Goal: Task Accomplishment & Management: Manage account settings

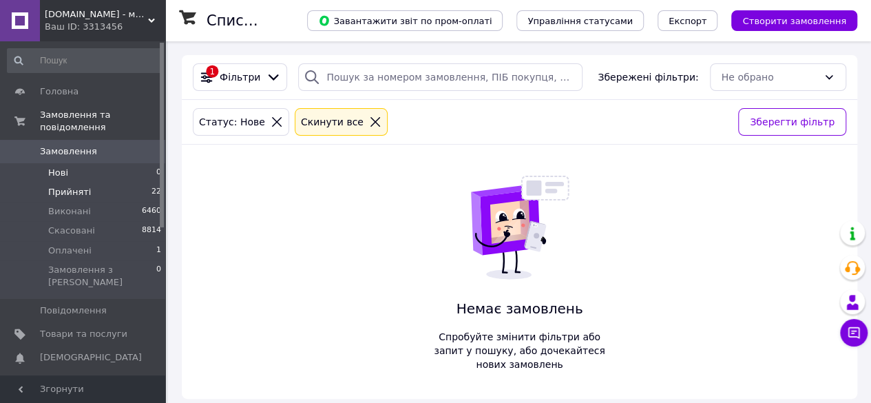
click at [105, 182] on li "Прийняті 22" at bounding box center [84, 191] width 169 height 19
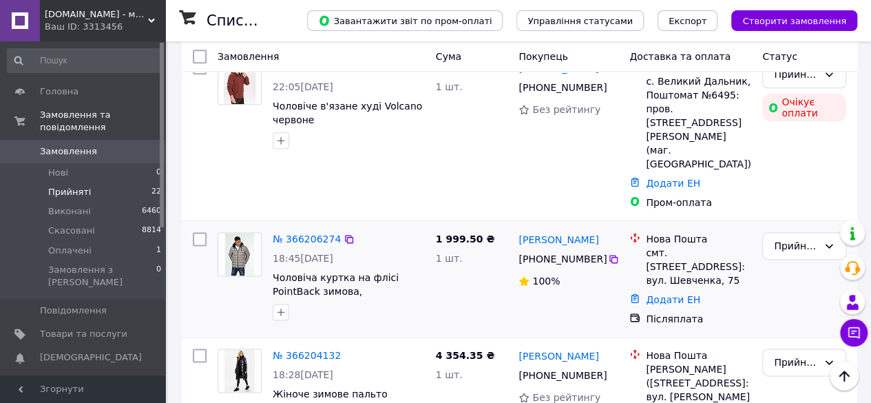
scroll to position [826, 0]
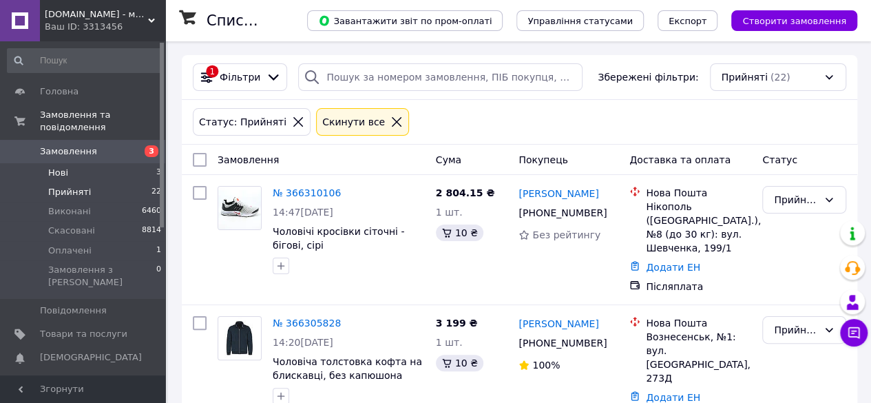
click at [103, 163] on li "Нові 3" at bounding box center [84, 172] width 169 height 19
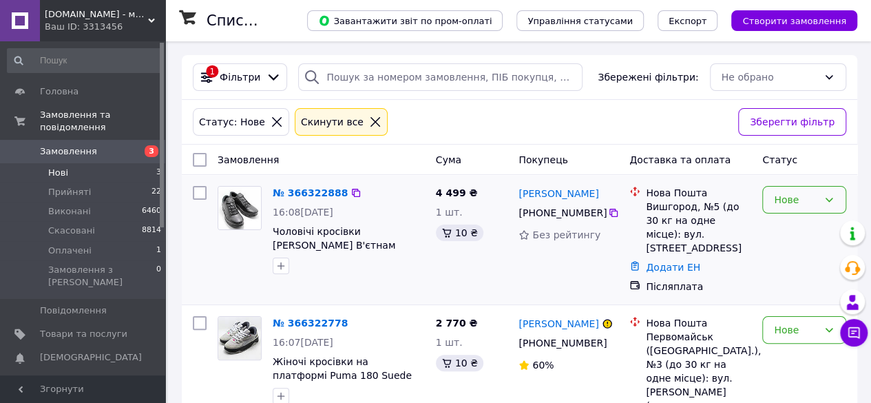
click at [823, 198] on div "Нове" at bounding box center [804, 200] width 84 height 28
click at [819, 227] on li "Прийнято" at bounding box center [804, 228] width 83 height 25
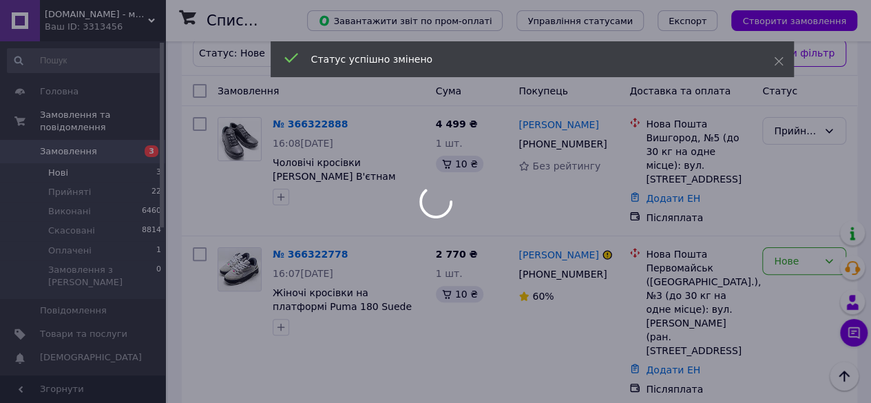
click at [792, 246] on div at bounding box center [435, 201] width 871 height 403
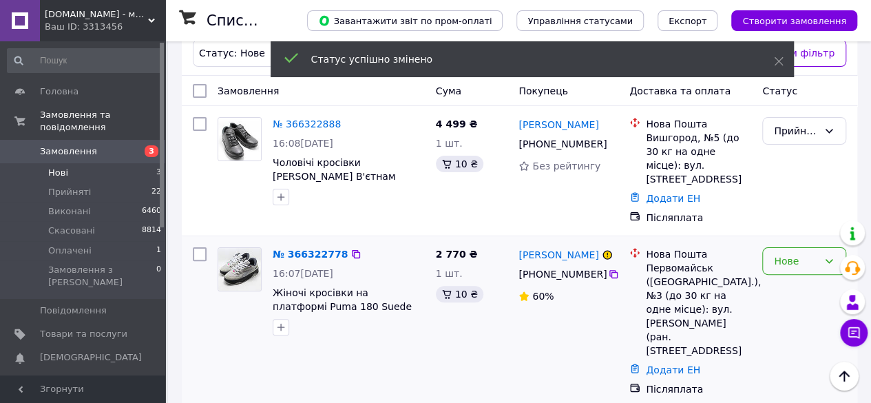
click at [792, 253] on div "Нове" at bounding box center [796, 260] width 44 height 15
click at [792, 269] on li "Прийнято" at bounding box center [804, 276] width 83 height 25
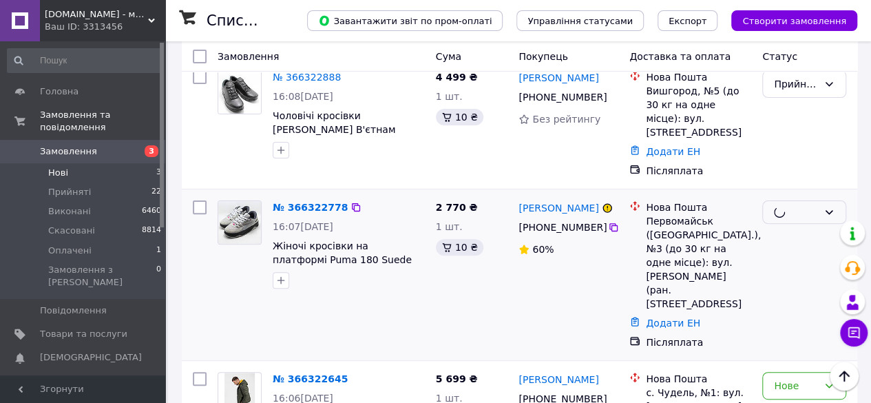
scroll to position [169, 0]
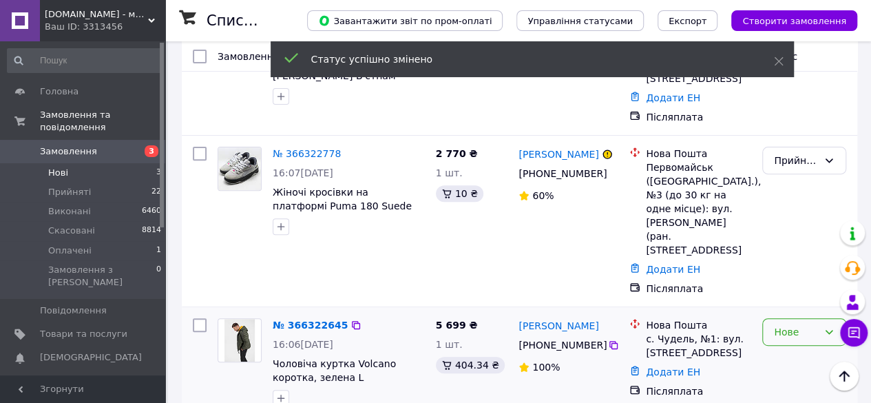
click at [795, 324] on div "Нове" at bounding box center [796, 331] width 44 height 15
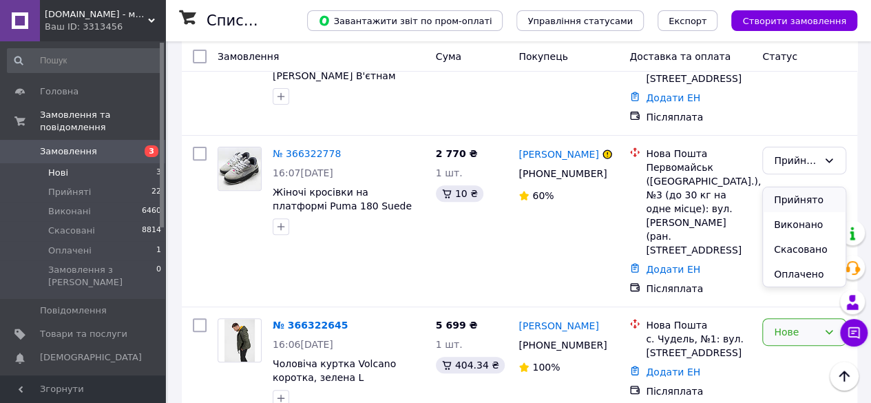
click at [804, 206] on li "Прийнято" at bounding box center [804, 199] width 83 height 25
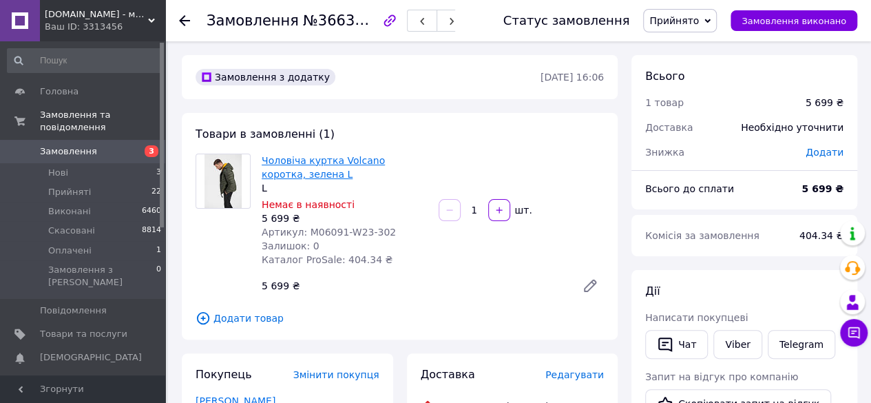
click at [299, 166] on link "Чоловіча куртка Volcano коротка, зелена L" at bounding box center [323, 167] width 123 height 25
